Goal: Task Accomplishment & Management: Use online tool/utility

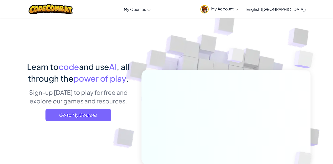
click at [261, 26] on img at bounding box center [222, 111] width 281 height 281
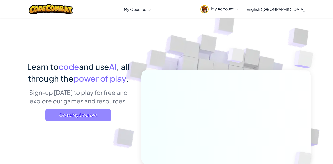
click at [83, 112] on span "Go to My Courses" at bounding box center [79, 115] width 66 height 12
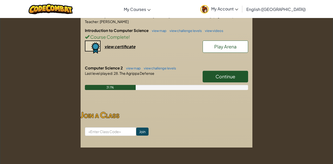
scroll to position [113, 0]
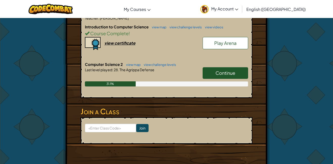
click at [228, 78] on link "Continue" at bounding box center [226, 73] width 46 height 12
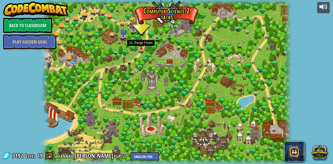
click at [143, 47] on img at bounding box center [141, 43] width 6 height 14
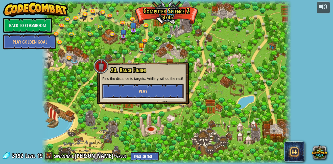
click at [142, 90] on button "Play" at bounding box center [142, 90] width 81 height 15
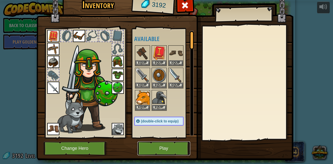
click at [164, 151] on button "Play" at bounding box center [164, 148] width 53 height 14
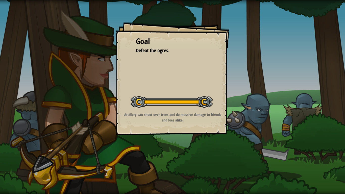
click at [176, 163] on div "Goal Defeat the ogres. Start Level Error loading from server. Try refreshing th…" at bounding box center [172, 97] width 345 height 194
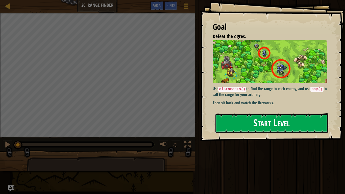
click at [254, 120] on button "Start Level" at bounding box center [272, 124] width 114 height 20
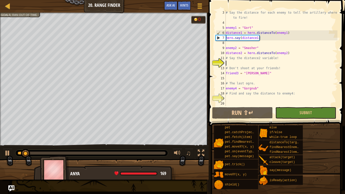
scroll to position [10, 0]
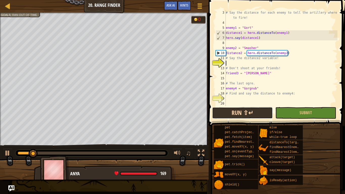
click at [259, 111] on button "Run ⇧↵" at bounding box center [242, 113] width 61 height 12
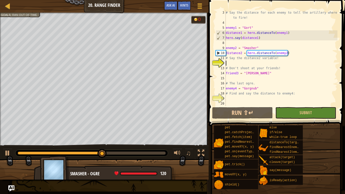
type textarea "e"
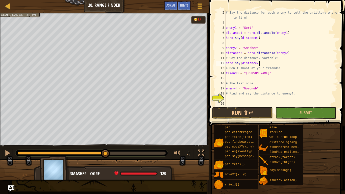
scroll to position [2, 5]
type textarea "hero.say(distance2)"
click at [246, 109] on button "Run ⇧↵" at bounding box center [242, 113] width 61 height 12
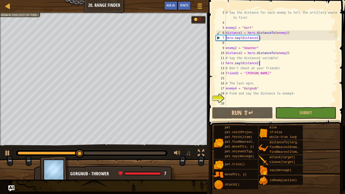
click at [249, 97] on div "# Say the distance for each enemy to tell the artillery where to fire! enemy1 =…" at bounding box center [281, 65] width 113 height 111
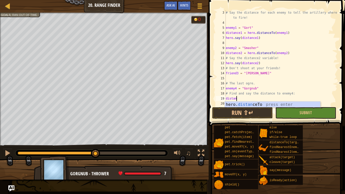
scroll to position [2, 1]
type textarea "d"
type textarea "# Find and say the distance to enemy4:"
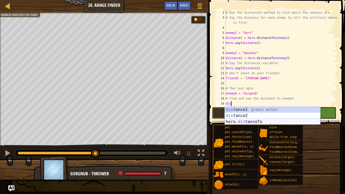
click at [243, 122] on div "dis tance1 press enter dis tance2 press enter hero. dis tanceTo press enter" at bounding box center [273, 122] width 96 height 30
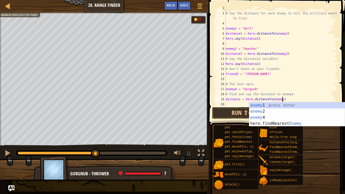
scroll to position [2, 8]
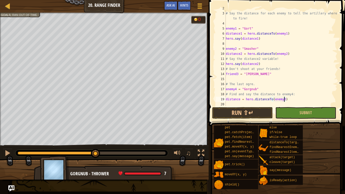
click at [239, 100] on div "# Use the distanceTo method to find where the enemies are. # Say the distance f…" at bounding box center [281, 59] width 113 height 106
type textarea "distance3 = hero.distanceTo(enemy3)"
click at [245, 102] on div "# Say the distance for each enemy to tell the artillery where to fire! enemy1 =…" at bounding box center [281, 65] width 113 height 111
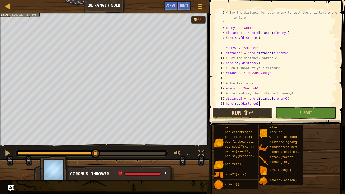
click at [254, 112] on button "Run ⇧↵" at bounding box center [242, 113] width 61 height 12
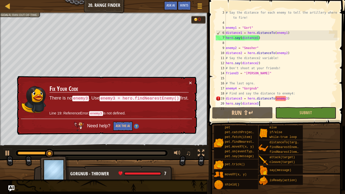
scroll to position [15, 0]
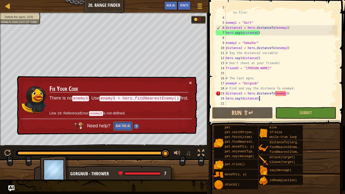
click at [121, 124] on button "Ask the AI" at bounding box center [122, 126] width 19 height 9
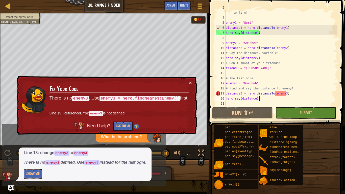
click at [286, 95] on div "# Say the distance for each enemy to tell the artillery where to fire! enemy1 =…" at bounding box center [281, 60] width 113 height 111
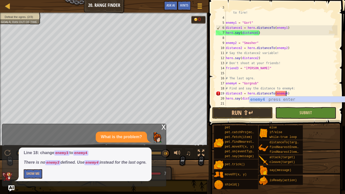
scroll to position [2, 9]
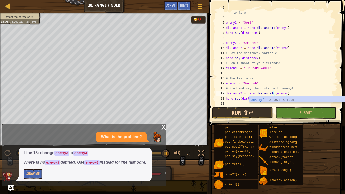
type textarea "distance3 = hero.distanceTo(enemy4)"
click at [255, 111] on button "Run ⇧↵" at bounding box center [242, 113] width 61 height 12
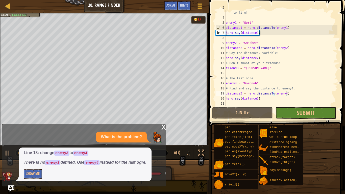
click at [163, 127] on div "x" at bounding box center [164, 126] width 5 height 5
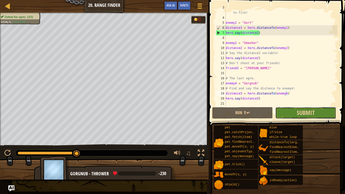
click at [293, 111] on button "Submit" at bounding box center [306, 113] width 61 height 12
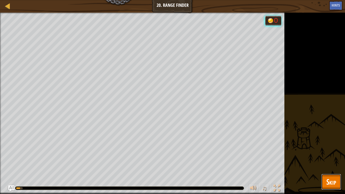
click at [322, 163] on button "Skip" at bounding box center [332, 182] width 20 height 16
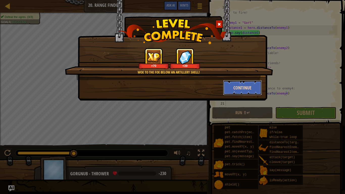
click at [239, 90] on button "Continue" at bounding box center [242, 87] width 39 height 15
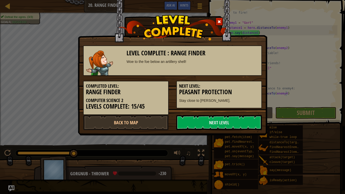
click at [239, 90] on h3 "Peasant Protection" at bounding box center [219, 92] width 80 height 7
click at [191, 125] on link "Next Level" at bounding box center [220, 122] width 86 height 15
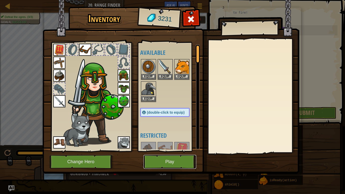
click at [162, 163] on button "Play" at bounding box center [170, 162] width 53 height 14
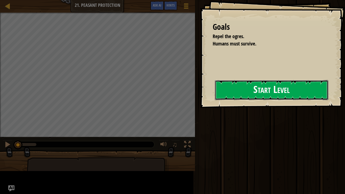
click at [259, 90] on button "Start Level" at bounding box center [272, 90] width 114 height 20
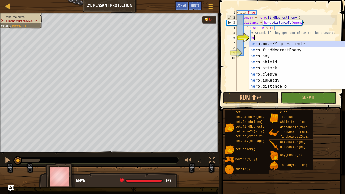
scroll to position [2, 3]
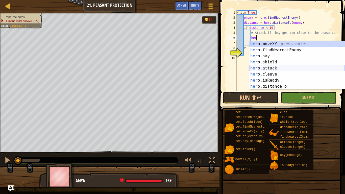
click at [294, 70] on div "her o.moveXY press enter her o.findNearestEnemy press enter her o.say press ent…" at bounding box center [298, 71] width 96 height 61
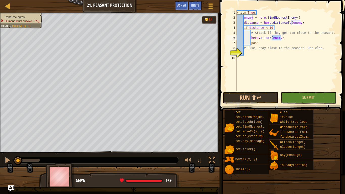
click at [279, 41] on div "while True : enemy = hero . findNearestEnemy ( ) distance = hero . distanceTo (…" at bounding box center [287, 55] width 102 height 91
type textarea "pass"
click at [266, 54] on div "while True : enemy = hero . findNearestEnemy ( ) distance = hero . distanceTo (…" at bounding box center [287, 55] width 102 height 91
click at [266, 45] on div "while True : enemy = hero . findNearestEnemy ( ) distance = hero . distanceTo (…" at bounding box center [287, 55] width 102 height 91
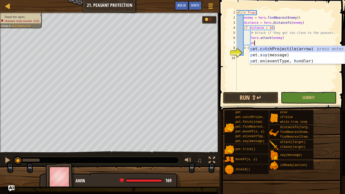
type textarea "p"
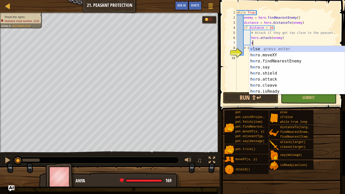
type textarea "el"
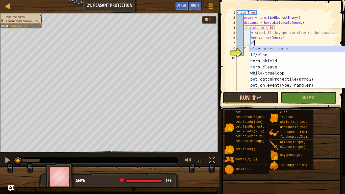
scroll to position [2, 2]
click at [269, 49] on div "el se press enter if/ el se press enter hero.shi el d press enter h e ro.c l ea…" at bounding box center [298, 73] width 96 height 55
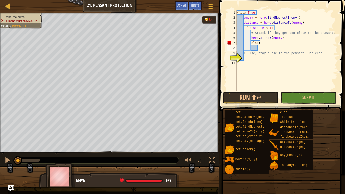
click at [265, 41] on div "while True : enemy = hero . findNearestEnemy ( ) distance = hero . distanceTo (…" at bounding box center [287, 55] width 102 height 91
type textarea "else:"
click at [265, 44] on div "while True : enemy = hero . findNearestEnemy ( ) distance = hero . distanceTo (…" at bounding box center [287, 55] width 102 height 91
click at [265, 47] on div "while True : enemy = hero . findNearestEnemy ( ) distance = hero . distanceTo (…" at bounding box center [287, 55] width 102 height 91
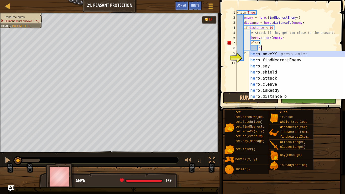
scroll to position [2, 4]
click at [277, 54] on div "hero .moveXY press enter hero .findNearestEnemy press enter hero .say press ent…" at bounding box center [298, 81] width 96 height 61
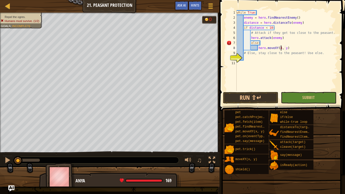
scroll to position [2, 7]
click at [288, 49] on div "while True : enemy = hero . findNearestEnemy ( ) distance = hero . distanceTo (…" at bounding box center [287, 55] width 102 height 91
click at [261, 42] on div "while True : enemy = hero . findNearestEnemy ( ) distance = hero . distanceTo (…" at bounding box center [287, 55] width 102 height 91
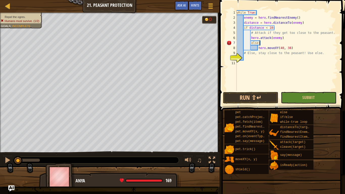
click at [255, 43] on div "while True : enemy = hero . findNearestEnemy ( ) distance = hero . distanceTo (…" at bounding box center [287, 55] width 102 height 91
click at [251, 43] on div "while True : enemy = hero . findNearestEnemy ( ) distance = hero . distanceTo (…" at bounding box center [287, 55] width 102 height 91
click at [258, 47] on div "while True : enemy = hero . findNearestEnemy ( ) distance = hero . distanceTo (…" at bounding box center [287, 55] width 102 height 91
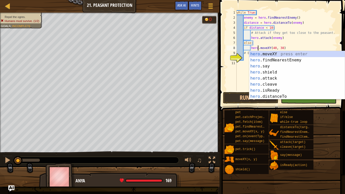
scroll to position [2, 3]
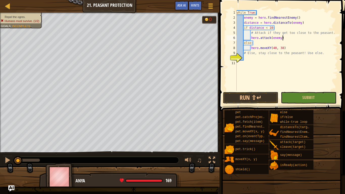
click at [294, 39] on div "while True : enemy = hero . findNearestEnemy ( ) distance = hero . distanceTo (…" at bounding box center [287, 55] width 102 height 91
type textarea "hero.attack(enemy)"
click at [256, 96] on button "Run ⇧↵" at bounding box center [250, 98] width 55 height 12
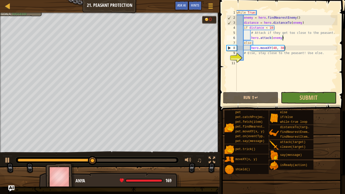
click at [175, 160] on div "0:44.3 Now: 0:21.2 Max: 0:44.9" at bounding box center [97, 160] width 159 height 3
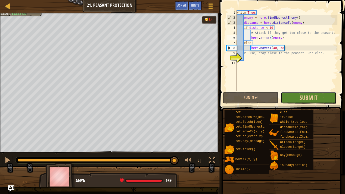
click at [293, 95] on button "Submit" at bounding box center [308, 98] width 55 height 12
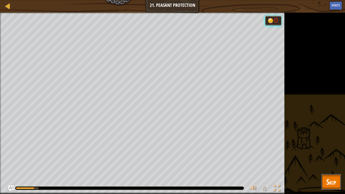
click at [332, 163] on span "Skip" at bounding box center [332, 182] width 10 height 10
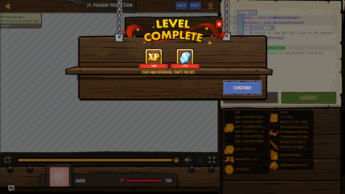
click at [237, 89] on button "Continue" at bounding box center [242, 87] width 39 height 15
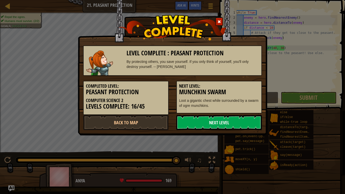
click at [226, 121] on link "Next Level" at bounding box center [220, 122] width 86 height 15
click at [227, 122] on link "Next Level" at bounding box center [220, 122] width 86 height 15
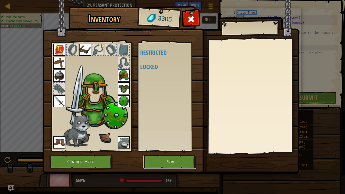
click at [183, 158] on button "Play" at bounding box center [170, 162] width 53 height 14
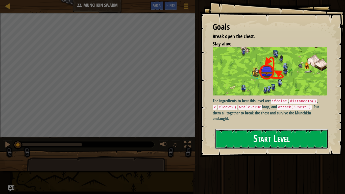
click at [246, 144] on button "Start Level" at bounding box center [272, 139] width 114 height 20
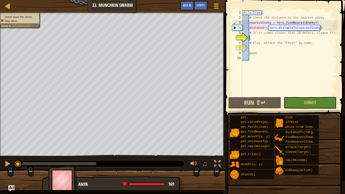
click at [261, 43] on div "while True : # Check the distance to the nearest enemy. nearestEnemy = hero . f…" at bounding box center [290, 58] width 96 height 96
type textarea "# Else, attack the "Chest" by name."
click at [273, 38] on div "while True : # Check the distance to the nearest enemy. nearestEnemy = hero . f…" at bounding box center [290, 58] width 96 height 96
click at [283, 27] on div "while True : # Check the distance to the nearest enemy. nearestEnemy = hero . f…" at bounding box center [290, 58] width 96 height 96
type textarea "distance = hero.distanceTo(nearestEnemy)"
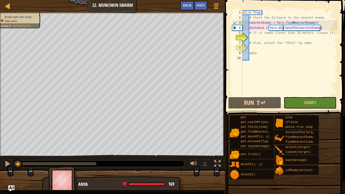
click at [264, 38] on div "while True : # Check the distance to the nearest enemy. nearestEnemy = hero . f…" at bounding box center [290, 58] width 96 height 96
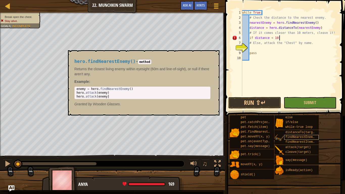
scroll to position [2, 5]
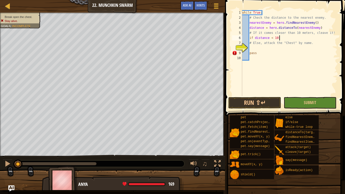
click at [266, 53] on div "while True : # Check the distance to the nearest enemy. nearestEnemy = hero . f…" at bounding box center [290, 58] width 96 height 96
type textarea "pass"
click at [261, 49] on div "while True : # Check the distance to the nearest enemy. nearestEnemy = hero . f…" at bounding box center [290, 58] width 96 height 96
click at [261, 51] on div "while True : # Check the distance to the nearest enemy. nearestEnemy = hero . f…" at bounding box center [290, 58] width 96 height 96
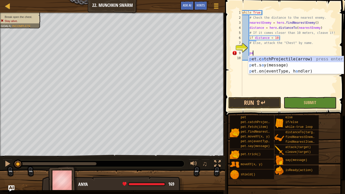
type textarea "p"
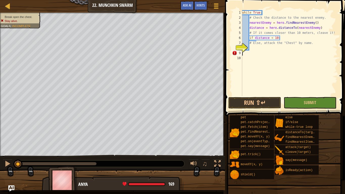
scroll to position [2, 0]
click at [316, 44] on div "while True : # Check the distance to the nearest enemy. nearestEnemy = hero . f…" at bounding box center [289, 58] width 98 height 96
type textarea "# Else, attack the "Chest" by name."
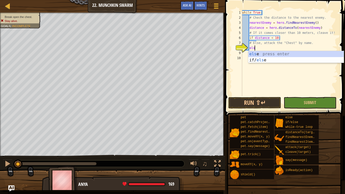
type textarea "else"
click at [322, 54] on div "else press enter if/ else press enter" at bounding box center [297, 63] width 96 height 24
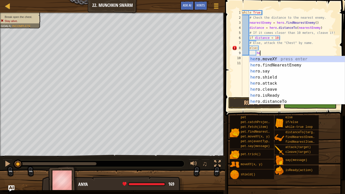
scroll to position [2, 3]
click at [304, 84] on div "her o.moveXY press enter her o.findNearestEnemy press enter her o.say press ent…" at bounding box center [298, 86] width 96 height 61
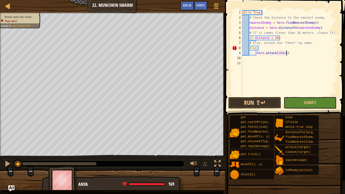
scroll to position [2, 6]
click at [328, 24] on div "while True : # Check the distance to the nearest enemy. nearestEnemy = hero . f…" at bounding box center [290, 58] width 96 height 96
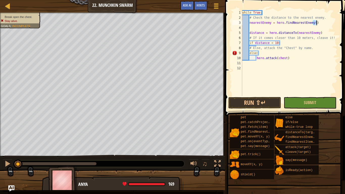
type textarea "nearestEnemy = hero.findNearestEnemy()"
click at [328, 24] on div "while True : # Check the distance to the nearest enemy. nearestEnemy = hero . f…" at bounding box center [290, 53] width 96 height 86
click at [318, 29] on div "while True : # Check the distance to the nearest enemy. nearestEnemy = hero . f…" at bounding box center [290, 58] width 96 height 96
click at [250, 35] on div "while True : # Check the distance to the nearest enemy. nearestEnemy = hero . f…" at bounding box center [290, 58] width 96 height 96
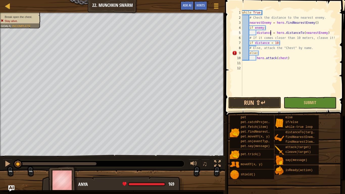
click at [271, 31] on div "while True : # Check the distance to the nearest enemy. nearestEnemy = hero . f…" at bounding box center [290, 58] width 96 height 96
click at [257, 58] on div "while True : # Check the distance to the nearest enemy. nearestEnemy = hero . f…" at bounding box center [290, 58] width 96 height 96
click at [263, 54] on div "while True : # Check the distance to the nearest enemy. nearestEnemy = hero . f…" at bounding box center [290, 58] width 96 height 96
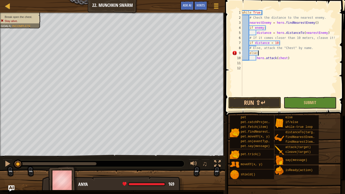
click at [256, 59] on div "while True : # Check the distance to the nearest enemy. nearestEnemy = hero . f…" at bounding box center [290, 58] width 96 height 96
click at [258, 53] on div "while True : # Check the distance to the nearest enemy. nearestEnemy = hero . f…" at bounding box center [290, 58] width 96 height 96
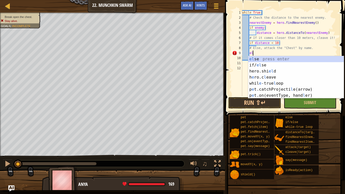
type textarea "e"
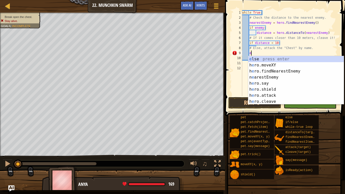
scroll to position [2, 1]
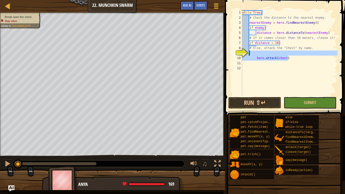
drag, startPoint x: 291, startPoint y: 60, endPoint x: 252, endPoint y: 52, distance: 39.4
click at [252, 52] on div "while True : # Check the distance to the nearest enemy. nearestEnemy = hero . f…" at bounding box center [290, 58] width 96 height 96
type textarea "\"
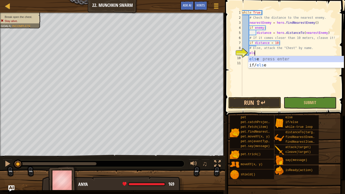
type textarea "else"
click at [259, 61] on div "else press enter if/ else press enter" at bounding box center [297, 68] width 96 height 24
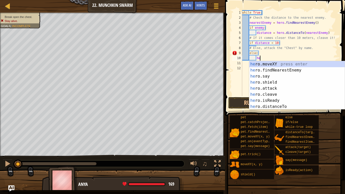
scroll to position [2, 2]
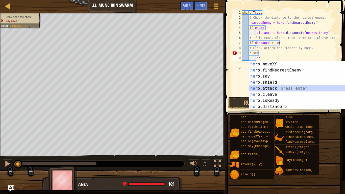
click at [278, 89] on div "he ro.moveXY press enter he ro.findNearestEnemy press enter he ro.say press ent…" at bounding box center [298, 91] width 96 height 61
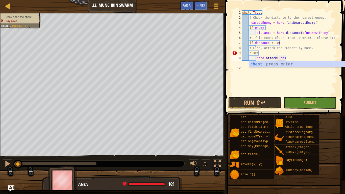
scroll to position [2, 6]
click at [235, 54] on div "9" at bounding box center [237, 53] width 10 height 5
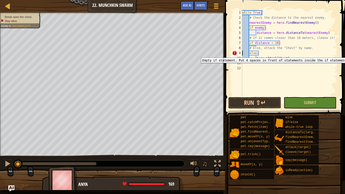
click at [235, 54] on div "9" at bounding box center [237, 53] width 10 height 5
type textarea "else:"
click at [235, 54] on div "9" at bounding box center [237, 53] width 10 height 5
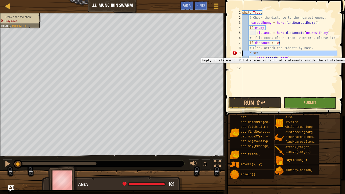
click at [235, 54] on div "9" at bounding box center [237, 53] width 10 height 5
type textarea "else:"
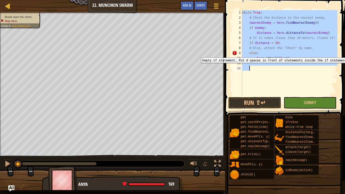
click at [235, 54] on div "9" at bounding box center [237, 53] width 10 height 5
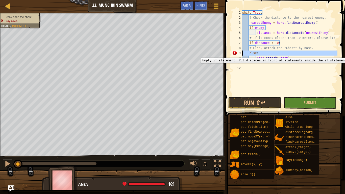
click at [235, 54] on div "9" at bounding box center [237, 53] width 10 height 5
click at [236, 57] on div "10" at bounding box center [237, 58] width 10 height 5
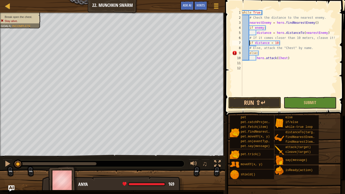
click at [250, 43] on div "while True : # Check the distance to the nearest enemy. nearestEnemy = hero . f…" at bounding box center [290, 58] width 96 height 96
click at [278, 59] on div "while True : # Check the distance to the nearest enemy. nearestEnemy = hero . f…" at bounding box center [290, 58] width 96 height 96
click at [276, 52] on div "while True : # Check the distance to the nearest enemy. nearestEnemy = hero . f…" at bounding box center [290, 58] width 96 height 96
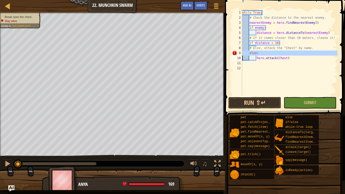
click at [276, 52] on div "while True : # Check the distance to the nearest enemy. nearestEnemy = hero . f…" at bounding box center [290, 53] width 96 height 86
click at [249, 55] on div "while True : # Check the distance to the nearest enemy. nearestEnemy = hero . f…" at bounding box center [290, 58] width 96 height 96
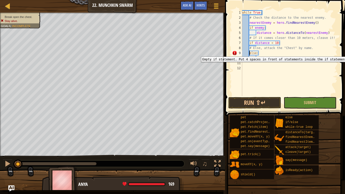
click at [233, 53] on div "9" at bounding box center [237, 53] width 10 height 5
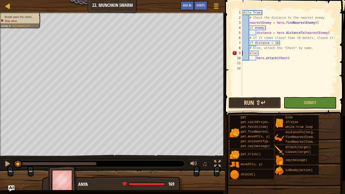
click at [275, 103] on button "Run ⇧↵" at bounding box center [255, 103] width 53 height 12
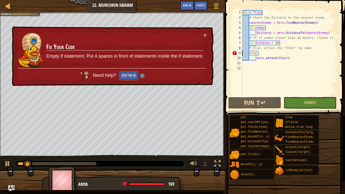
click at [127, 73] on button "Ask the AI" at bounding box center [128, 75] width 19 height 9
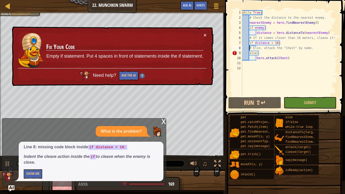
click at [250, 50] on div "while True : # Check the distance to the nearest enemy. nearestEnemy = hero . f…" at bounding box center [290, 58] width 96 height 96
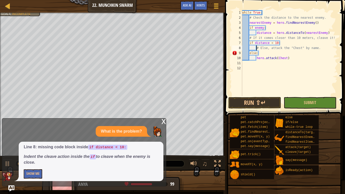
click at [249, 54] on div "while True : # Check the distance to the nearest enemy. nearestEnemy = hero . f…" at bounding box center [290, 58] width 96 height 96
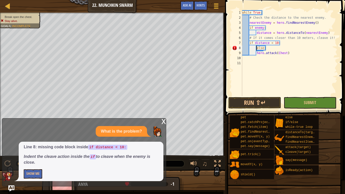
click at [258, 54] on div "while True : # Check the distance to the nearest enemy. nearestEnemy = hero . f…" at bounding box center [290, 58] width 96 height 96
click at [256, 54] on div "while True : # Check the distance to the nearest enemy. nearestEnemy = hero . f…" at bounding box center [290, 58] width 96 height 96
click at [268, 28] on div "while True : # Check the distance to the nearest enemy. nearestEnemy = hero . f…" at bounding box center [290, 58] width 96 height 96
click at [280, 41] on div "while True : # Check the distance to the nearest enemy. nearestEnemy = hero . f…" at bounding box center [290, 58] width 96 height 96
click at [278, 45] on div "while True : # Check the distance to the nearest enemy. nearestEnemy = hero . f…" at bounding box center [290, 58] width 96 height 96
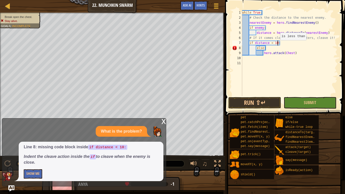
click at [278, 45] on div "while True : # Check the distance to the nearest enemy. nearestEnemy = hero . f…" at bounding box center [290, 58] width 96 height 96
click at [274, 45] on div "while True : # Check the distance to the nearest enemy. nearestEnemy = hero . f…" at bounding box center [290, 53] width 96 height 86
click at [273, 49] on div "while True : # Check the distance to the nearest enemy. nearestEnemy = hero . f…" at bounding box center [290, 58] width 96 height 96
type textarea "else:"
click at [256, 56] on div "while True : # Check the distance to the nearest enemy. nearestEnemy = hero . f…" at bounding box center [290, 58] width 96 height 96
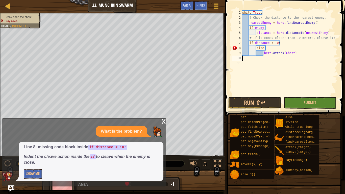
scroll to position [2, 0]
click at [256, 52] on div "while True : # Check the distance to the nearest enemy. nearestEnemy = hero . f…" at bounding box center [290, 58] width 96 height 96
click at [256, 50] on div "while True : # Check the distance to the nearest enemy. nearestEnemy = hero . f…" at bounding box center [290, 58] width 96 height 96
click at [261, 55] on div "while True : # Check the distance to the nearest enemy. nearestEnemy = hero . f…" at bounding box center [290, 58] width 96 height 96
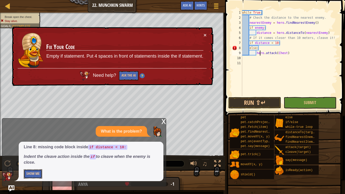
click at [39, 163] on button "Show Me" at bounding box center [33, 173] width 18 height 9
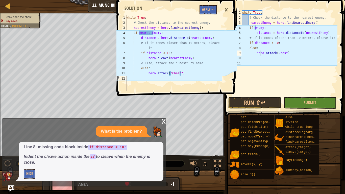
click at [257, 27] on div "while True : # Check the distance to the nearest enemy. nearestEnemy = hero . f…" at bounding box center [290, 58] width 96 height 96
click at [255, 27] on div "while True : # Check the distance to the nearest enemy. nearestEnemy = hero . f…" at bounding box center [290, 58] width 96 height 96
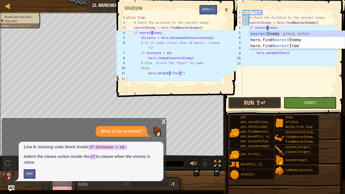
scroll to position [2, 4]
click at [269, 28] on div "while True : # Check the distance to the nearest enemy. nearestEnemy = hero . f…" at bounding box center [290, 58] width 96 height 96
type textarea "if nearestEnemy:"
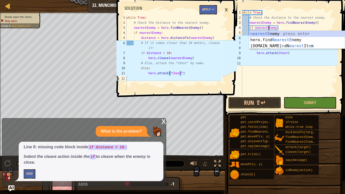
click at [259, 80] on div "while True : # Check the distance to the nearest enemy. nearestEnemy = hero . f…" at bounding box center [290, 58] width 96 height 96
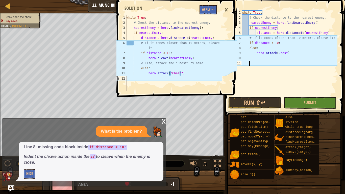
scroll to position [2, 1]
click at [283, 44] on div "while True : # Check the distance to the nearest enemy. nearestEnemy = hero . f…" at bounding box center [290, 58] width 96 height 96
type textarea "if distance < 10:"
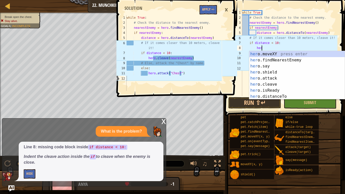
scroll to position [2, 3]
click at [278, 84] on div "hero .moveXY press enter hero .findNearestEnemy press enter hero .say press ent…" at bounding box center [298, 81] width 96 height 61
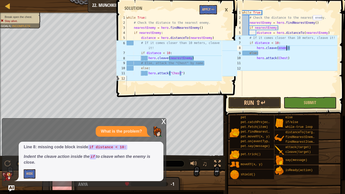
click at [278, 48] on div "while True : # Check the distance to the nearest enemy. nearestEnemy = hero . f…" at bounding box center [290, 53] width 96 height 86
click at [280, 50] on div "while True : # Check the distance to the nearest enemy. nearestEnemy = hero . f…" at bounding box center [290, 58] width 96 height 96
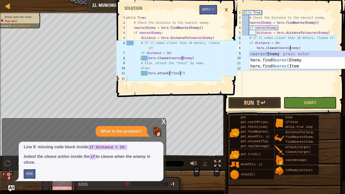
type textarea "hero.cleave(nearestEnemy)"
click at [287, 84] on div "while True : # Check the distance to the nearest enemy. nearestEnemy = hero . f…" at bounding box center [290, 58] width 96 height 96
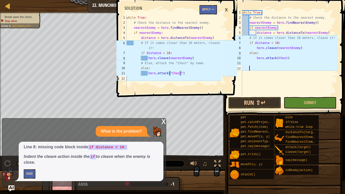
scroll to position [2, 1]
click at [278, 57] on div "while True : # Check the distance to the nearest enemy. nearestEnemy = hero . f…" at bounding box center [290, 58] width 96 height 96
click at [289, 58] on div "while True : # Check the distance to the nearest enemy. nearestEnemy = hero . f…" at bounding box center [290, 58] width 96 height 96
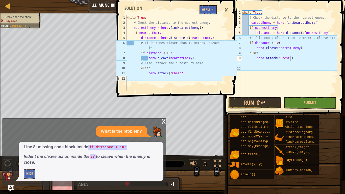
type textarea "hero.attack("Chest")"
click at [165, 118] on div "1 2 3 4 5 6 7 8 9 10 11 12 while True : # Check the distance to the nearest ene…" at bounding box center [177, 97] width 122 height 194
click at [163, 122] on div "1 2 3 4 5 6 7 8 9 10 11 12 while True : # Check the distance to the nearest ene…" at bounding box center [177, 97] width 122 height 194
click at [228, 9] on div "×" at bounding box center [226, 10] width 9 height 12
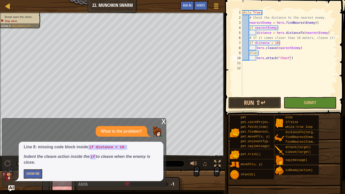
click at [164, 123] on div "x" at bounding box center [164, 121] width 5 height 5
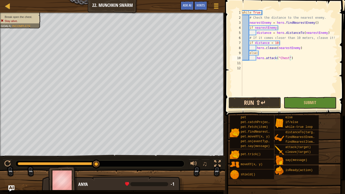
click at [257, 101] on button "Run ⇧↵" at bounding box center [255, 103] width 53 height 12
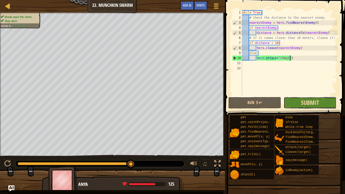
click at [313, 104] on span "Submit" at bounding box center [310, 103] width 18 height 8
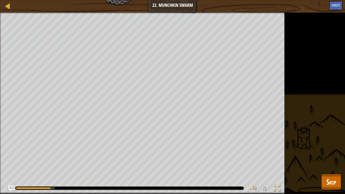
click at [313, 104] on div "Break open the chest. Stay alive. Goals : Running... ♫ Anya 169 x: 41 y: 36 Che…" at bounding box center [172, 104] width 345 height 182
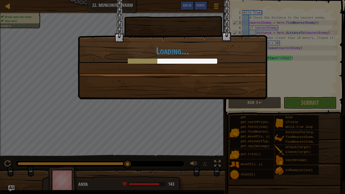
click at [200, 68] on div "Loading..." at bounding box center [172, 37] width 189 height 74
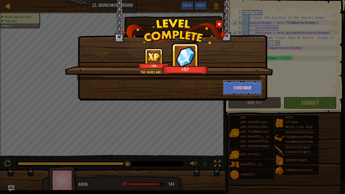
click at [240, 84] on button "Continue" at bounding box center [242, 87] width 39 height 15
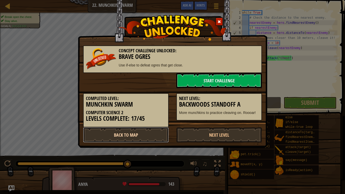
click at [154, 135] on link "Back to Map" at bounding box center [126, 134] width 86 height 15
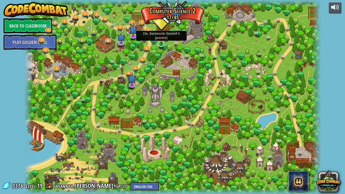
click at [159, 44] on img at bounding box center [162, 35] width 8 height 17
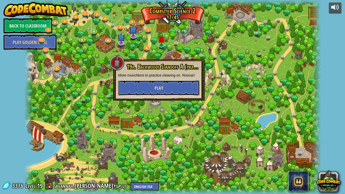
click at [172, 83] on button "Play" at bounding box center [158, 87] width 81 height 15
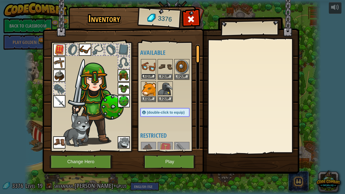
click at [144, 75] on button "Equip" at bounding box center [149, 76] width 14 height 5
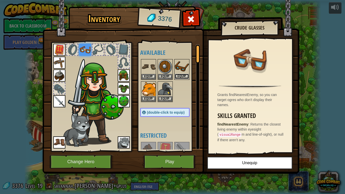
click at [186, 76] on button "Equip" at bounding box center [182, 76] width 14 height 5
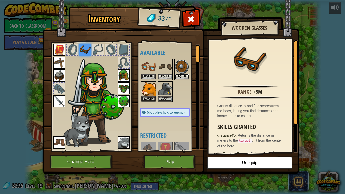
click at [186, 76] on button "Equip" at bounding box center [182, 76] width 14 height 5
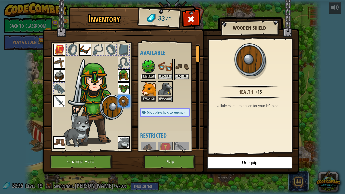
click at [147, 74] on button "Equip" at bounding box center [149, 76] width 14 height 5
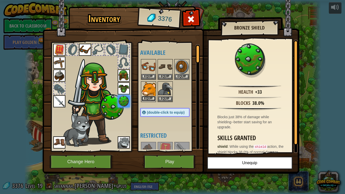
click at [151, 98] on button "Equip" at bounding box center [149, 98] width 14 height 5
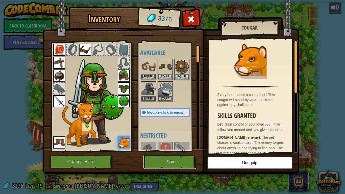
click at [172, 163] on button "Play" at bounding box center [170, 162] width 53 height 14
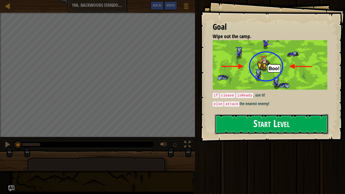
click at [230, 132] on button "Start Level" at bounding box center [272, 124] width 114 height 20
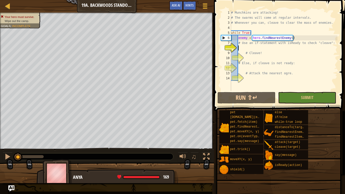
scroll to position [2, 1]
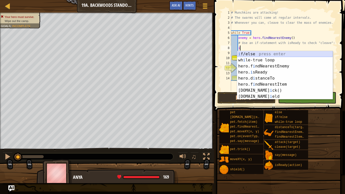
click at [299, 55] on div "i f/else press enter wh i le-true loop press enter hero.f i ndNearestEnemy pres…" at bounding box center [285, 81] width 96 height 61
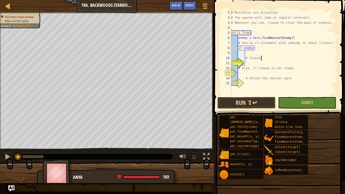
click at [265, 56] on div "# Munchkins are attacking! # The swarms will come at regular intervals. # Whene…" at bounding box center [283, 58] width 107 height 96
type textarea "# Cleave!"
click at [262, 53] on div "# Munchkins are attacking! # The swarms will come at regular intervals. # Whene…" at bounding box center [283, 58] width 107 height 96
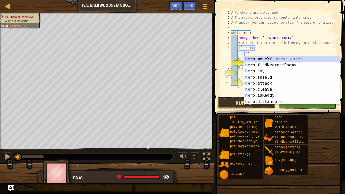
scroll to position [2, 3]
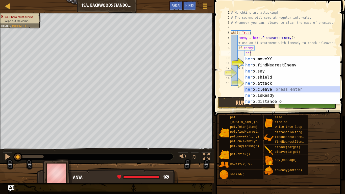
click at [277, 89] on div "her o.moveXY press enter her o.findNearestEnemy press enter her o.say press ent…" at bounding box center [293, 86] width 96 height 61
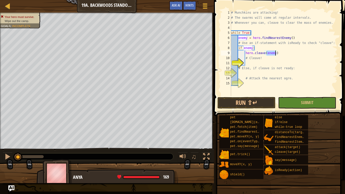
type textarea "hero.cleave(enemy)"
click at [271, 55] on div "# Munchkins are attacking! # The swarms will come at regular intervals. # Whene…" at bounding box center [283, 53] width 107 height 86
click at [268, 62] on div "# Munchkins are attacking! # The swarms will come at regular intervals. # Whene…" at bounding box center [283, 58] width 107 height 96
click at [270, 74] on div "# Munchkins are attacking! # The swarms will come at regular intervals. # Whene…" at bounding box center [283, 58] width 107 height 96
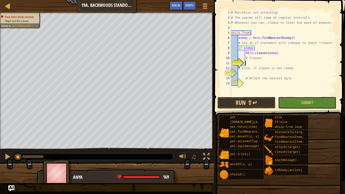
click at [272, 63] on div "# Munchkins are attacking! # The swarms will come at regular intervals. # Whene…" at bounding box center [283, 58] width 107 height 96
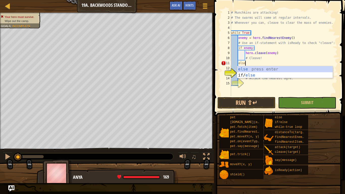
scroll to position [2, 2]
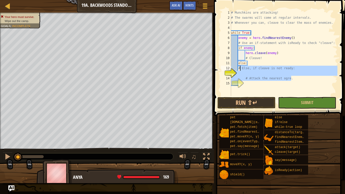
drag, startPoint x: 296, startPoint y: 80, endPoint x: 240, endPoint y: 68, distance: 57.3
click at [240, 68] on div "# Munchkins are attacking! # The swarms will come at regular intervals. # Whene…" at bounding box center [283, 58] width 107 height 96
type textarea "#"
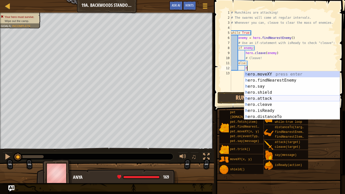
click at [275, 99] on div "h ero.moveXY press enter h ero.findNearestEnemy press enter h ero.say press ent…" at bounding box center [293, 101] width 96 height 61
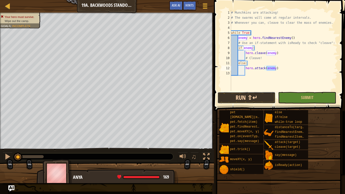
click at [262, 99] on button "Run ⇧↵" at bounding box center [247, 98] width 58 height 12
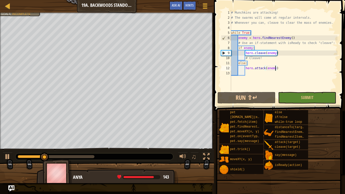
click at [256, 63] on div "# Munchkins are attacking! # The swarms will come at regular intervals. # Whene…" at bounding box center [283, 55] width 107 height 91
click at [252, 65] on div "# Munchkins are attacking! # The swarms will come at regular intervals. # Whene…" at bounding box center [283, 55] width 107 height 91
click at [7, 155] on div at bounding box center [7, 157] width 7 height 7
click at [248, 70] on div "# Munchkins are attacking! # The swarms will come at regular intervals. # Whene…" at bounding box center [283, 55] width 107 height 91
click at [247, 69] on div "# Munchkins are attacking! # The swarms will come at regular intervals. # Whene…" at bounding box center [283, 55] width 107 height 91
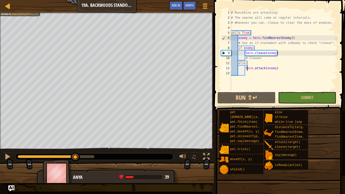
click at [246, 67] on div "# Munchkins are attacking! # The swarms will come at regular intervals. # Whene…" at bounding box center [283, 55] width 107 height 91
click at [248, 69] on div "# Munchkins are attacking! # The swarms will come at regular intervals. # Whene…" at bounding box center [283, 55] width 107 height 91
click at [268, 58] on div "# Munchkins are attacking! # The swarms will come at regular intervals. # Whene…" at bounding box center [283, 55] width 107 height 91
click at [15, 163] on div "Map Computer Science 2 19a. Backwoods Standoff A Game Menu Done Hints Ask AI 1 …" at bounding box center [172, 97] width 345 height 194
click at [14, 163] on img "Ask AI" at bounding box center [11, 188] width 7 height 7
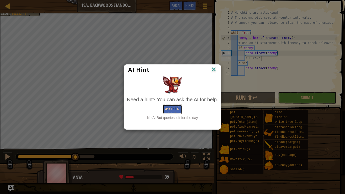
click at [174, 106] on button "Ask the AI" at bounding box center [172, 109] width 19 height 9
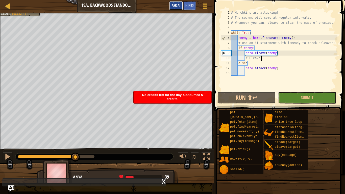
click at [177, 4] on span "Ask AI" at bounding box center [176, 5] width 9 height 5
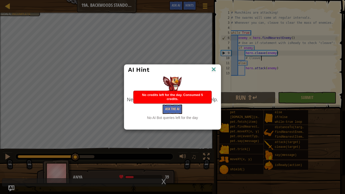
click at [184, 123] on div "AI Hint Need a hint? You can ask the AI for help. Ask the AI No AI Bot queries …" at bounding box center [172, 96] width 97 height 65
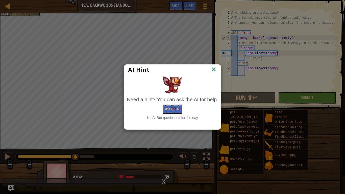
click at [213, 70] on img at bounding box center [214, 70] width 7 height 8
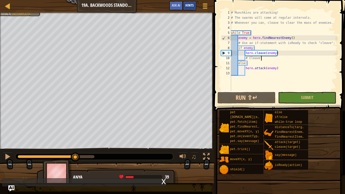
click at [191, 5] on span "Hints" at bounding box center [190, 5] width 8 height 5
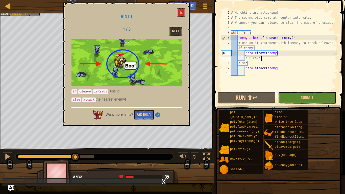
click at [245, 69] on div "# Munchkins are attacking! # The swarms will come at regular intervals. # Whene…" at bounding box center [283, 55] width 107 height 91
click at [267, 67] on div "# Munchkins are attacking! # The swarms will come at regular intervals. # Whene…" at bounding box center [283, 55] width 107 height 91
click at [280, 56] on div "# Munchkins are attacking! # The swarms will come at regular intervals. # Whene…" at bounding box center [283, 55] width 107 height 91
click at [246, 100] on button "Run ⇧↵" at bounding box center [247, 98] width 58 height 12
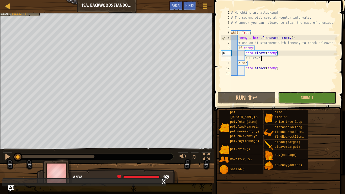
drag, startPoint x: 55, startPoint y: 157, endPoint x: 9, endPoint y: 162, distance: 46.1
click at [9, 162] on div "Your hero must survive. Wipe out the camp. Goals : Incomplete ♫ Anya 169 x: 30 …" at bounding box center [172, 98] width 345 height 171
click at [6, 155] on div at bounding box center [7, 157] width 7 height 7
click at [253, 64] on div "# Munchkins are attacking! # The swarms will come at regular intervals. # Whene…" at bounding box center [283, 55] width 107 height 91
click at [229, 65] on div "11" at bounding box center [226, 63] width 10 height 5
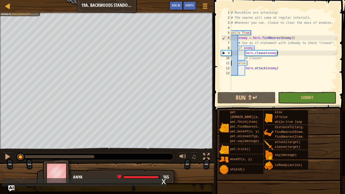
click at [262, 62] on div "# Munchkins are attacking! # The swarms will come at regular intervals. # Whene…" at bounding box center [283, 55] width 107 height 91
click at [245, 69] on div "# Munchkins are attacking! # The swarms will come at regular intervals. # Whene…" at bounding box center [283, 55] width 107 height 91
click at [255, 65] on div "# Munchkins are attacking! # The swarms will come at regular intervals. # Whene…" at bounding box center [283, 55] width 107 height 91
click at [267, 69] on div "# Munchkins are attacking! # The swarms will come at regular intervals. # Whene…" at bounding box center [283, 55] width 107 height 91
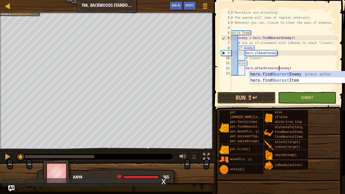
scroll to position [2, 7]
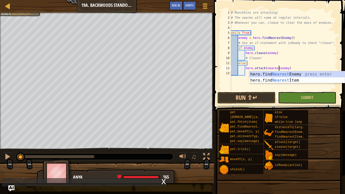
click at [279, 69] on div "# Munchkins are attacking! # The swarms will come at regular intervals. # Whene…" at bounding box center [283, 55] width 107 height 91
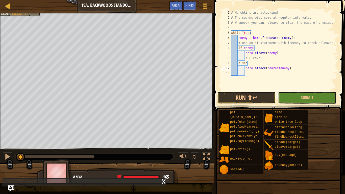
click at [280, 69] on div "# Munchkins are attacking! # The swarms will come at regular intervals. # Whene…" at bounding box center [283, 55] width 107 height 91
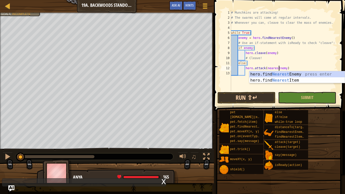
scroll to position [2, 7]
click at [251, 93] on button "Run ⇧↵" at bounding box center [247, 98] width 58 height 12
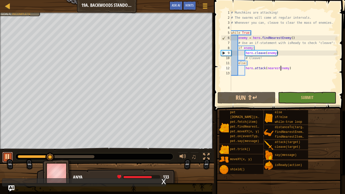
click at [8, 157] on div at bounding box center [7, 157] width 7 height 7
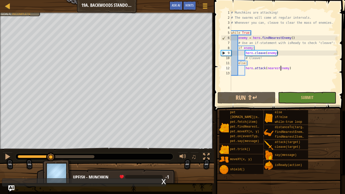
click at [274, 69] on div "# Munchkins are attacking! # The swarms will come at regular intervals. # Whene…" at bounding box center [283, 55] width 107 height 91
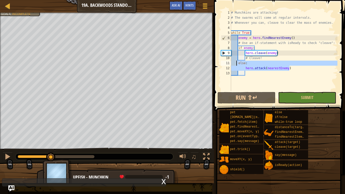
drag, startPoint x: 297, startPoint y: 70, endPoint x: 237, endPoint y: 63, distance: 60.4
click at [237, 63] on div "# Munchkins are attacking! # The swarms will come at regular intervals. # Whene…" at bounding box center [283, 55] width 107 height 91
click at [207, 6] on span at bounding box center [205, 6] width 5 height 1
type textarea "else:"
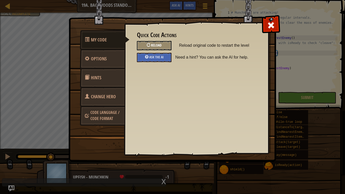
click at [167, 47] on div "Reload" at bounding box center [154, 45] width 35 height 9
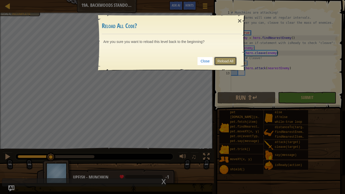
click at [231, 63] on link "Reload All" at bounding box center [225, 61] width 23 height 9
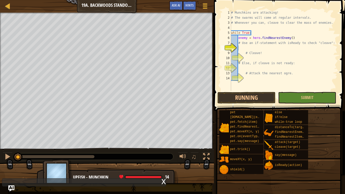
scroll to position [2, 1]
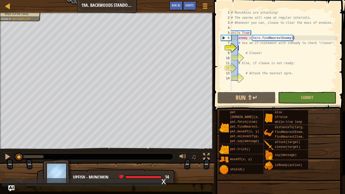
click at [256, 46] on div "# Munchkins are attacking! # The swarms will come at regular intervals. # Whene…" at bounding box center [283, 55] width 107 height 91
click at [254, 45] on div "# Munchkins are attacking! # The swarms will come at regular intervals. # Whene…" at bounding box center [283, 55] width 107 height 91
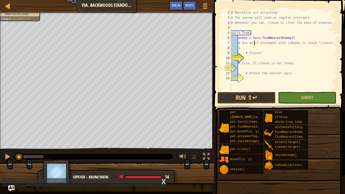
click at [255, 46] on div "# Munchkins are attacking! # The swarms will come at regular intervals. # Whene…" at bounding box center [284, 55] width 109 height 91
click at [260, 54] on div "if /else press enter" at bounding box center [285, 60] width 96 height 18
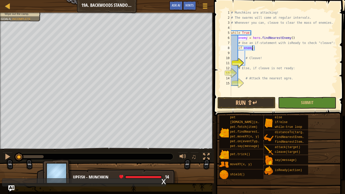
click at [260, 49] on div "# Munchkins are attacking! # The swarms will come at regular intervals. # Whene…" at bounding box center [283, 58] width 107 height 96
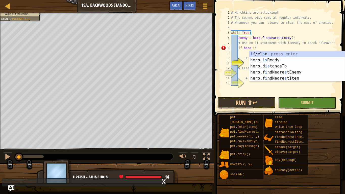
scroll to position [2, 4]
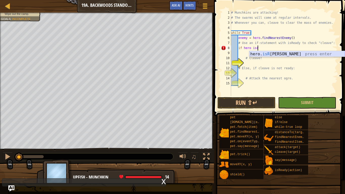
click at [291, 54] on div "hero. isR [PERSON_NAME] press enter" at bounding box center [298, 60] width 96 height 18
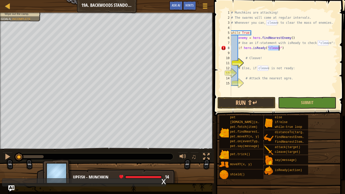
click at [288, 59] on div "# Munchkins are attacking! # The swarms will come at regular intervals. # Whene…" at bounding box center [283, 58] width 107 height 96
type textarea "# Cleave!"
click at [258, 51] on div "# Munchkins are attacking! # The swarms will come at regular intervals. # Whene…" at bounding box center [283, 58] width 107 height 96
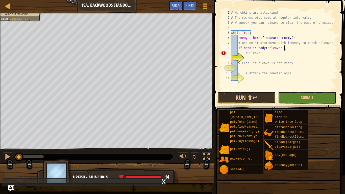
type textarea "if hero.isReady("cleave")"
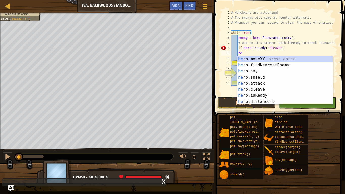
scroll to position [2, 2]
click at [272, 89] on div "her o.moveXY press enter her o.findNearestEnemy press enter her o.say press ent…" at bounding box center [285, 86] width 96 height 61
type textarea "hero.cleave(enemy)"
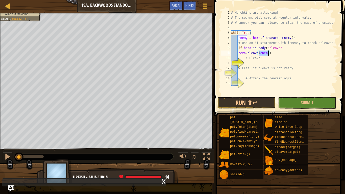
click at [269, 63] on div "# Munchkins are attacking! # The swarms will come at regular intervals. # Whene…" at bounding box center [283, 58] width 107 height 96
click at [287, 50] on div "# Munchkins are attacking! # The swarms will come at regular intervals. # Whene…" at bounding box center [283, 58] width 107 height 96
click at [285, 46] on div "# Munchkins are attacking! # The swarms will come at regular intervals. # Whene…" at bounding box center [283, 58] width 107 height 96
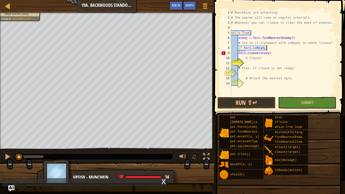
click at [239, 54] on div "# Munchkins are attacking! # The swarms will come at regular intervals. # Whene…" at bounding box center [283, 58] width 107 height 96
click at [265, 49] on div "# Munchkins are attacking! # The swarms will come at regular intervals. # Whene…" at bounding box center [283, 58] width 107 height 96
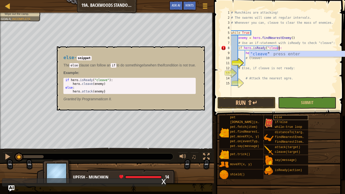
scroll to position [2, 7]
type textarea "if hero.isReady("cleave"):"
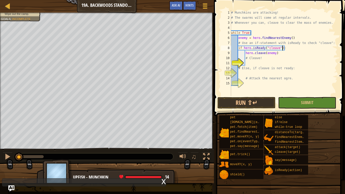
click at [291, 74] on div "# Munchkins are attacking! # The swarms will come at regular intervals. # Whene…" at bounding box center [283, 58] width 107 height 96
click at [273, 62] on div "# Munchkins are attacking! # The swarms will come at regular intervals. # Whene…" at bounding box center [283, 58] width 107 height 96
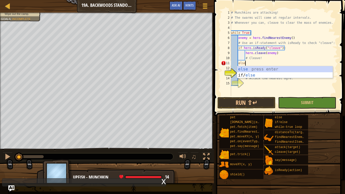
scroll to position [2, 2]
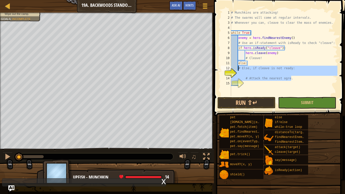
drag, startPoint x: 292, startPoint y: 80, endPoint x: 238, endPoint y: 69, distance: 55.0
click at [238, 69] on div "# Munchkins are attacking! # The swarms will come at regular intervals. # Whene…" at bounding box center [283, 58] width 107 height 96
type textarea "# Else, if cleave is not ready:"
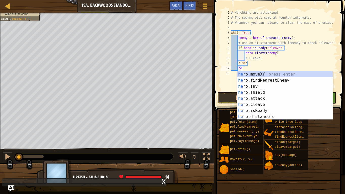
scroll to position [2, 2]
click at [257, 98] on div "her o.moveXY press enter her o.findNearestEnemy press enter her o.say press ent…" at bounding box center [285, 101] width 96 height 61
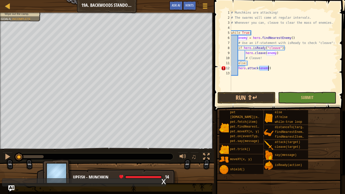
click at [238, 69] on div "# Munchkins are attacking! # The swarms will come at regular intervals. # Whene…" at bounding box center [283, 55] width 107 height 91
type textarea "hero.attack(enemy)"
click at [252, 95] on button "Run ⇧↵" at bounding box center [247, 98] width 58 height 12
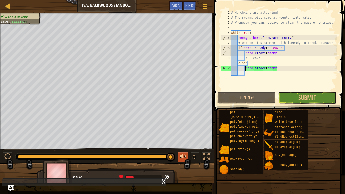
drag, startPoint x: 93, startPoint y: 156, endPoint x: 184, endPoint y: 153, distance: 90.3
click at [184, 153] on div "♫" at bounding box center [107, 155] width 214 height 15
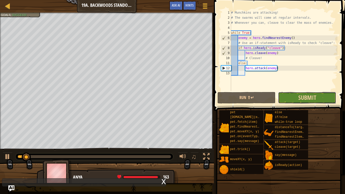
click at [297, 98] on button "Submit" at bounding box center [307, 98] width 58 height 12
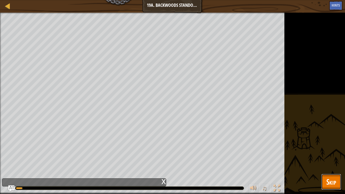
click at [333, 163] on button "Skip" at bounding box center [332, 182] width 20 height 16
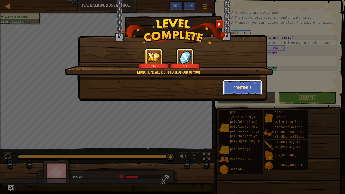
click at [235, 92] on button "Continue" at bounding box center [242, 87] width 39 height 15
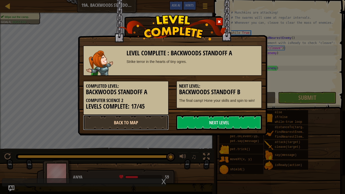
click at [125, 121] on link "Back to Map" at bounding box center [126, 122] width 86 height 15
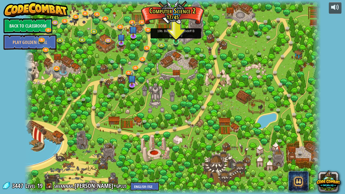
click at [175, 40] on img at bounding box center [176, 33] width 8 height 17
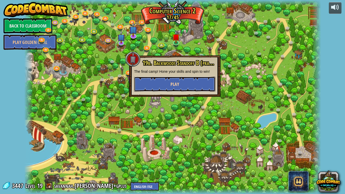
click at [180, 79] on button "Play" at bounding box center [174, 84] width 81 height 15
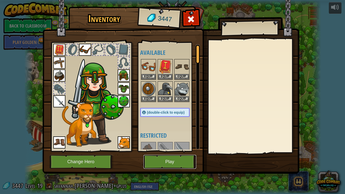
click at [178, 161] on button "Play" at bounding box center [170, 162] width 53 height 14
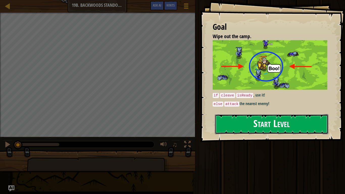
click at [269, 129] on button "Start Level" at bounding box center [272, 124] width 114 height 20
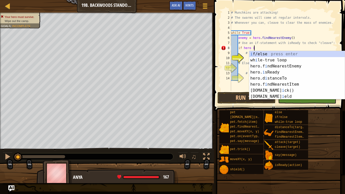
scroll to position [2, 3]
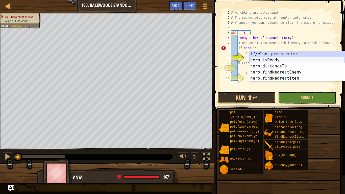
click at [262, 57] on div "i f/el s e press enter hero. is Ready press enter hero.d is tanceTo press enter…" at bounding box center [298, 72] width 96 height 42
type textarea "if hero.isReady("cleave")"
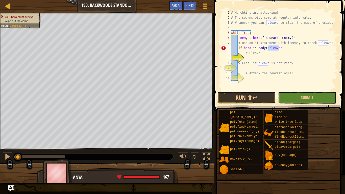
click at [262, 57] on div "# Munchkins are attacking! # The swarms will come at regular intervals. # Whene…" at bounding box center [283, 55] width 107 height 91
drag, startPoint x: 264, startPoint y: 55, endPoint x: 236, endPoint y: 54, distance: 27.6
click at [236, 54] on div "1 2 3 4 5 6 7 8 9 10 11 12 13 14 # Munchkins are attacking! # The swarms will c…" at bounding box center [279, 50] width 118 height 81
type textarea "# Cleave!"
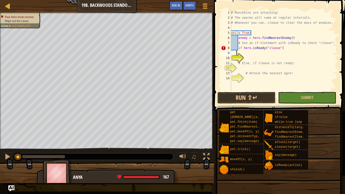
scroll to position [2, 1]
click at [294, 47] on div "# Munchkins are attacking! # The swarms will come at regular intervals. # Whene…" at bounding box center [283, 55] width 107 height 91
type textarea "if hero.isReady("cleave"):"
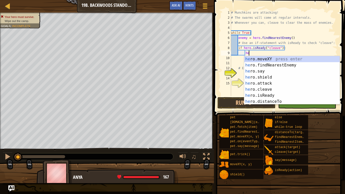
scroll to position [2, 3]
click at [300, 89] on div "hero .moveXY press enter hero .findNearestEnemy press enter hero .say press ent…" at bounding box center [293, 86] width 96 height 61
type textarea "hero.cleave(enemy)"
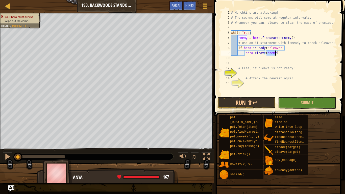
click at [279, 63] on div "# Munchkins are attacking! # The swarms will come at regular intervals. # Whene…" at bounding box center [283, 58] width 107 height 96
click at [237, 65] on div "# Munchkins are attacking! # The swarms will come at regular intervals. # Whene…" at bounding box center [283, 58] width 107 height 96
click at [292, 53] on div "# Munchkins are attacking! # The swarms will come at regular intervals. # Whene…" at bounding box center [283, 58] width 107 height 96
type textarea "hero.cleave(enemy)"
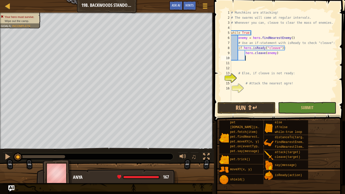
scroll to position [2, 1]
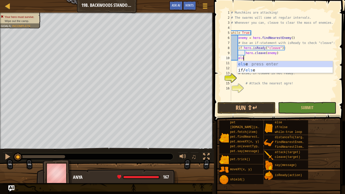
type textarea "else"
click at [254, 64] on div "else press enter if/ else press enter" at bounding box center [285, 73] width 96 height 24
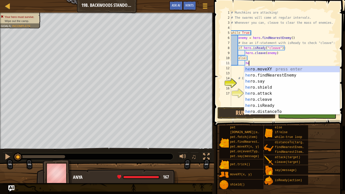
scroll to position [2, 3]
click at [264, 94] on div "her o.moveXY press enter her o.findNearestEnemy press enter her o.say press ent…" at bounding box center [293, 96] width 96 height 61
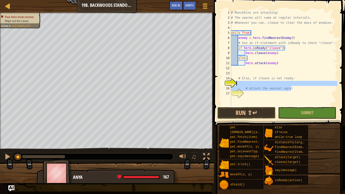
drag, startPoint x: 293, startPoint y: 91, endPoint x: 238, endPoint y: 82, distance: 55.3
click at [238, 82] on div "# Munchkins are attacking! # The swarms will come at regular intervals. # Whene…" at bounding box center [283, 63] width 107 height 106
type textarea "# Attack the nearest ogre!"
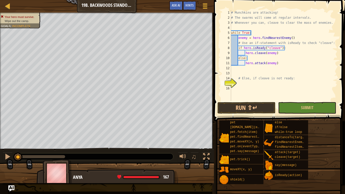
scroll to position [2, 0]
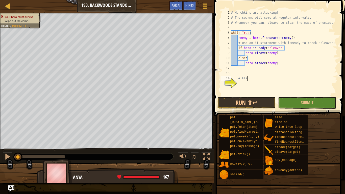
type textarea "#"
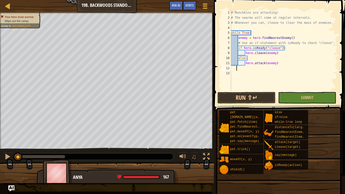
click at [239, 89] on div "# Munchkins are attacking! # The swarms will come at regular intervals. # Whene…" at bounding box center [283, 55] width 107 height 91
click at [237, 100] on button "Run ⇧↵" at bounding box center [247, 98] width 58 height 12
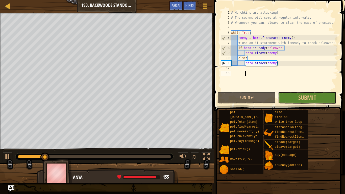
click at [170, 158] on div at bounding box center [95, 156] width 154 height 3
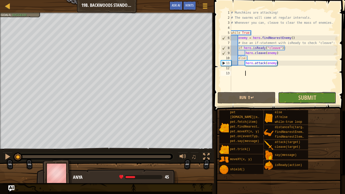
click at [297, 103] on button "Submit" at bounding box center [307, 98] width 58 height 12
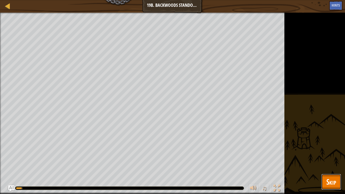
click at [333, 163] on button "Skip" at bounding box center [332, 182] width 20 height 16
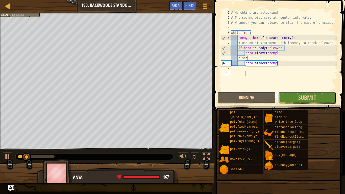
click at [312, 97] on span "Submit" at bounding box center [308, 98] width 18 height 8
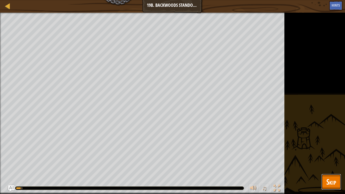
click at [333, 163] on button "Skip" at bounding box center [332, 182] width 20 height 16
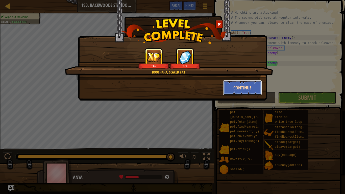
click at [248, 89] on button "Continue" at bounding box center [242, 87] width 39 height 15
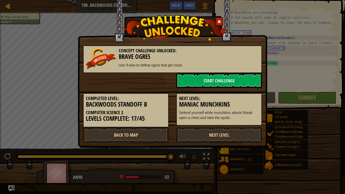
click at [248, 89] on div "Next Level: Maniac Munchkins Defend yourself while munchkins attack! Break open…" at bounding box center [219, 107] width 93 height 38
click at [136, 143] on div "Concept Challenge Unlocked: Brave Ogres Use if-else to defeat ogres that get cl…" at bounding box center [173, 74] width 190 height 148
click at [132, 138] on link "Back to Map" at bounding box center [126, 134] width 86 height 15
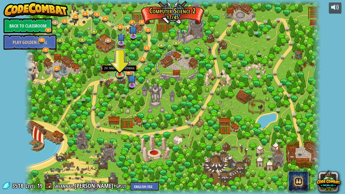
click at [120, 75] on link at bounding box center [120, 75] width 10 height 10
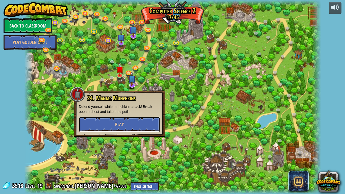
click at [135, 126] on button "Play" at bounding box center [119, 124] width 81 height 15
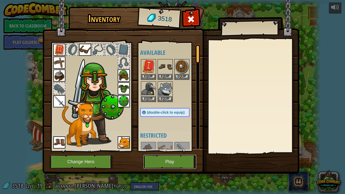
click at [178, 160] on button "Play" at bounding box center [170, 162] width 53 height 14
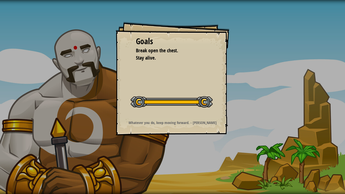
click at [206, 96] on div at bounding box center [172, 101] width 82 height 11
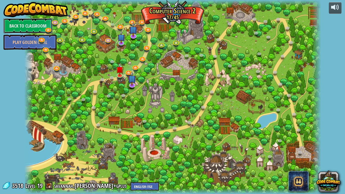
click at [18, 28] on link "Back to Classroom" at bounding box center [28, 25] width 49 height 15
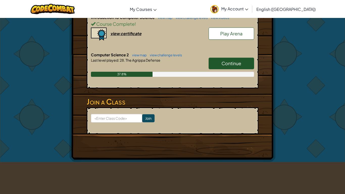
scroll to position [126, 0]
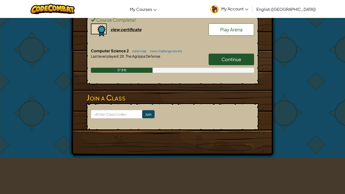
click at [243, 61] on link "Continue" at bounding box center [232, 60] width 46 height 12
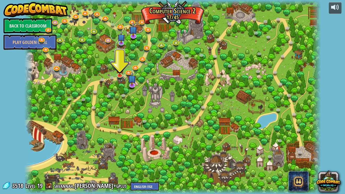
click at [243, 61] on div at bounding box center [172, 97] width 297 height 194
click at [118, 71] on img at bounding box center [120, 66] width 8 height 17
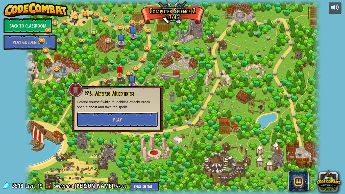
click at [126, 120] on button "Play" at bounding box center [117, 119] width 81 height 15
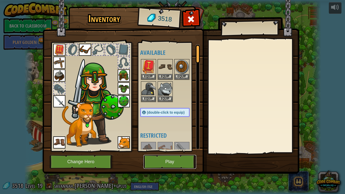
click at [157, 162] on button "Play" at bounding box center [170, 162] width 53 height 14
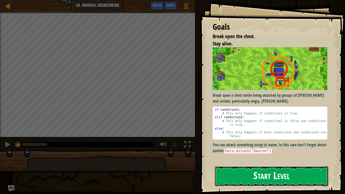
click at [266, 163] on button "Start Level" at bounding box center [272, 176] width 114 height 20
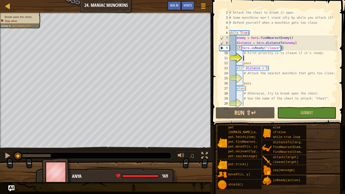
scroll to position [2, 2]
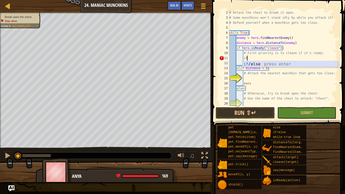
type textarea "i"
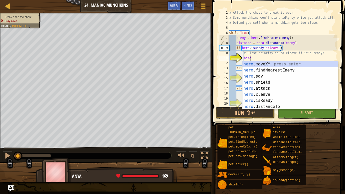
scroll to position [2, 3]
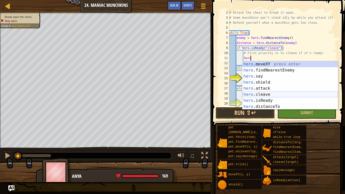
click at [272, 93] on div "hero .moveXY press enter hero .findNearestEnemy press enter hero .say press ent…" at bounding box center [291, 91] width 96 height 61
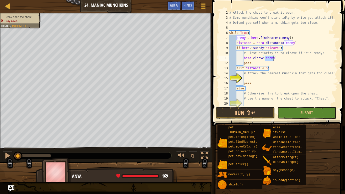
click at [272, 75] on div "# Attack the chest to break it open. # Some munchkins won't stand idly by while…" at bounding box center [283, 63] width 109 height 106
type textarea "# Attack the nearest munchkin that gets too close:"
click at [244, 77] on div "# Attack the chest to break it open. # Some munchkins won't stand idly by while…" at bounding box center [283, 63] width 109 height 106
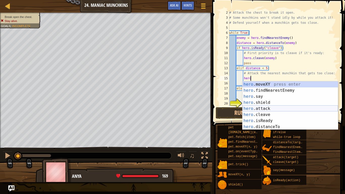
click at [263, 111] on div "hero .moveXY press enter hero .findNearestEnemy press enter hero .say press ent…" at bounding box center [291, 111] width 96 height 61
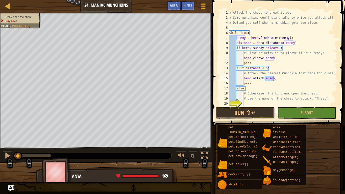
click at [269, 79] on div "# Attack the chest to break it open. # Some munchkins won't stand idly by while…" at bounding box center [283, 58] width 109 height 96
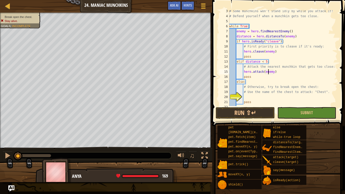
scroll to position [12, 0]
click at [260, 94] on div "# Some munchkins won't stand idly by while you attack it! # Defend yourself whe…" at bounding box center [283, 62] width 109 height 106
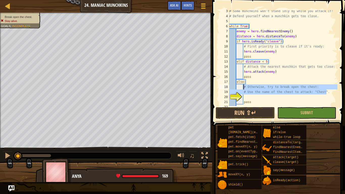
drag, startPoint x: 327, startPoint y: 93, endPoint x: 244, endPoint y: 89, distance: 83.6
click at [244, 89] on div "# Some munchkins won't stand idly by while you attack it! # Defend yourself whe…" at bounding box center [283, 62] width 109 height 106
type textarea "# Otherwise, try to break open the chest: # Use the name of the chest to attack…"
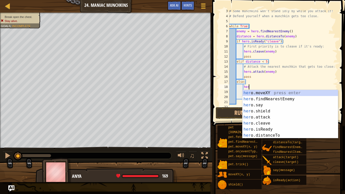
scroll to position [2, 3]
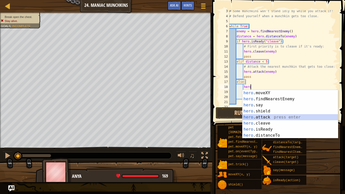
click at [266, 116] on div "hero .moveXY press enter hero .findNearestEnemy press enter hero .say press ent…" at bounding box center [291, 120] width 96 height 61
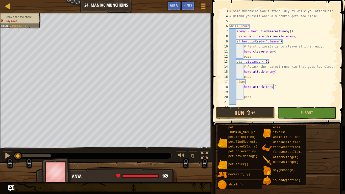
scroll to position [2, 6]
click at [261, 115] on button "Run ⇧↵" at bounding box center [245, 113] width 59 height 12
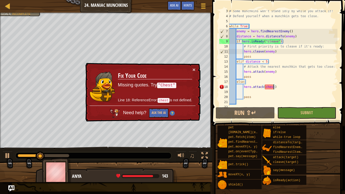
click at [266, 88] on div "# Some munchkins won't stand idly by while you attack it! # Defend yourself whe…" at bounding box center [283, 62] width 109 height 106
click at [265, 89] on div "# Some munchkins won't stand idly by while you attack it! # Defend yourself whe…" at bounding box center [283, 62] width 109 height 106
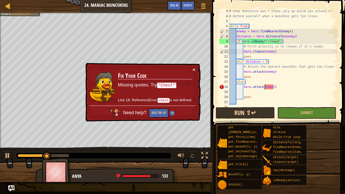
scroll to position [2, 6]
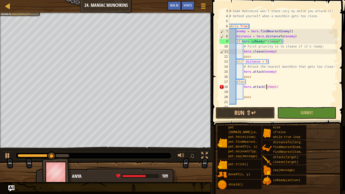
click at [275, 87] on div "# Some munchkins won't stand idly by while you attack it! # Defend yourself whe…" at bounding box center [283, 62] width 109 height 106
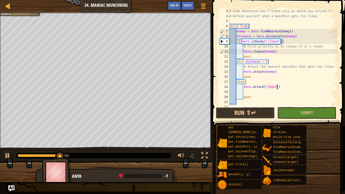
click at [259, 112] on button "Run ⇧↵" at bounding box center [245, 113] width 59 height 12
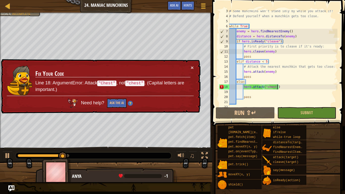
click at [269, 87] on div "# Some munchkins won't stand idly by while you attack it! # Defend yourself whe…" at bounding box center [283, 62] width 109 height 106
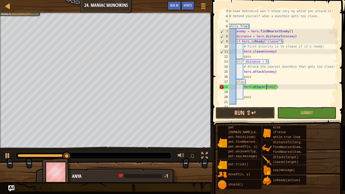
scroll to position [2, 6]
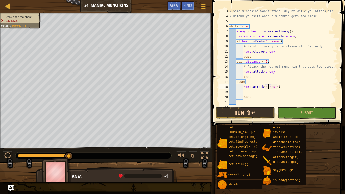
type textarea "hero.attack("Chest")"
click at [253, 115] on button "Run ⇧↵" at bounding box center [245, 113] width 59 height 12
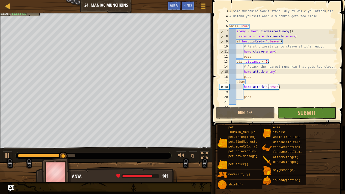
click at [168, 156] on div at bounding box center [93, 155] width 156 height 7
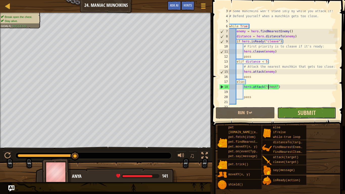
click at [308, 116] on span "Submit" at bounding box center [307, 113] width 18 height 8
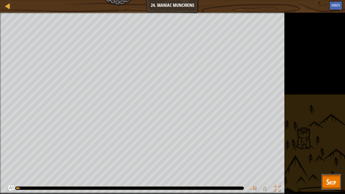
click at [329, 163] on button "Skip" at bounding box center [332, 182] width 20 height 16
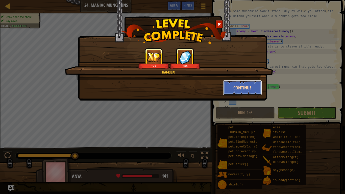
click at [229, 93] on button "Continue" at bounding box center [242, 87] width 39 height 15
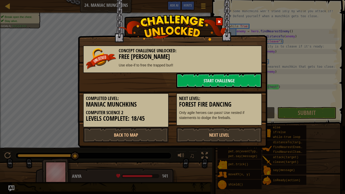
click at [229, 93] on div "Next Level: Forest Fire Dancing Only agile heroes can pass! Use nested if state…" at bounding box center [219, 107] width 93 height 38
click at [130, 135] on link "Back to Map" at bounding box center [126, 134] width 86 height 15
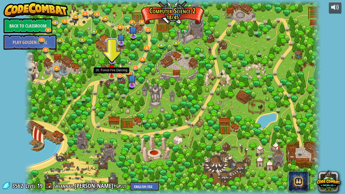
click at [114, 76] on img at bounding box center [112, 68] width 8 height 17
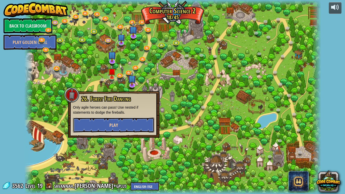
click at [124, 126] on button "Play" at bounding box center [113, 125] width 81 height 15
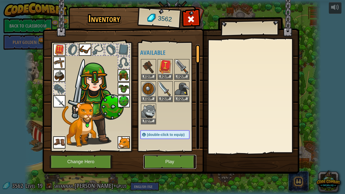
click at [177, 159] on button "Play" at bounding box center [170, 162] width 53 height 14
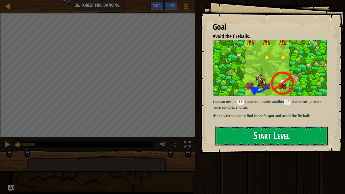
click at [237, 141] on button "Start Level" at bounding box center [272, 136] width 114 height 20
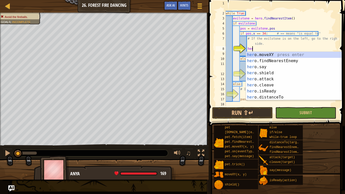
scroll to position [2, 4]
click at [272, 53] on div "her o.moveXY press enter her o.findNearestEnemy press enter her o.say press ent…" at bounding box center [294, 82] width 96 height 61
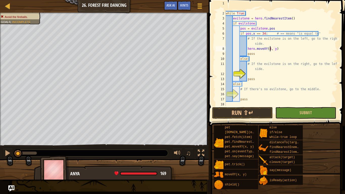
scroll to position [2, 7]
click at [276, 47] on div "# In this level the evilstone is bad! Avoid them, walking the other direction. …" at bounding box center [281, 56] width 113 height 111
click at [276, 48] on div "# In this level the evilstone is bad! Avoid them, walking the other direction. …" at bounding box center [281, 56] width 113 height 111
click at [269, 67] on div "# In this level the evilstone is bad! Avoid them, walking the other direction. …" at bounding box center [281, 56] width 113 height 111
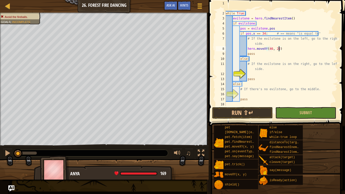
type textarea "# If the evilstone is on the right, go to the left side."
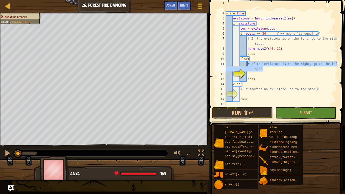
drag, startPoint x: 267, startPoint y: 67, endPoint x: 248, endPoint y: 64, distance: 19.7
click at [248, 64] on div "# In this level the evilstone is bad! Avoid them, walking the other direction. …" at bounding box center [281, 56] width 113 height 111
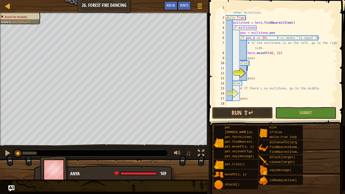
scroll to position [5, 0]
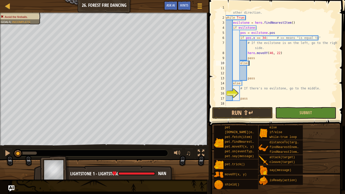
click at [262, 65] on div "# In this level the evilstone is bad! Avoid them, walking the other direction. …" at bounding box center [281, 60] width 113 height 111
type textarea "else:"
click at [249, 68] on div "# In this level the evilstone is bad! Avoid them, walking the other direction. …" at bounding box center [281, 60] width 113 height 111
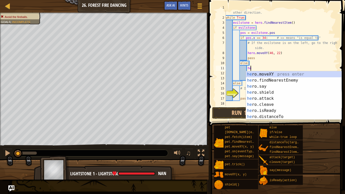
scroll to position [2, 4]
click at [259, 74] on div "her o.moveXY press enter her o.findNearestEnemy press enter her o.say press ent…" at bounding box center [294, 101] width 96 height 61
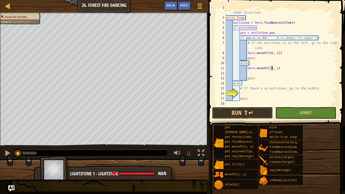
scroll to position [2, 7]
click at [277, 69] on div "# In this level the evilstone is bad! Avoid them, walking the other direction. …" at bounding box center [281, 60] width 113 height 111
type textarea "hero.moveXY(34, 22)"
click at [245, 96] on div "# In this level the evilstone is bad! Avoid them, walking the other direction. …" at bounding box center [281, 60] width 113 height 111
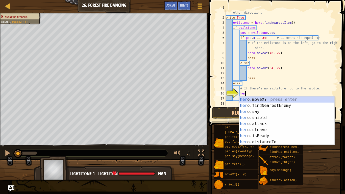
scroll to position [2, 3]
click at [280, 100] on div "her o.moveXY press enter her o.findNearestEnemy press enter her o.say press ent…" at bounding box center [287, 127] width 96 height 61
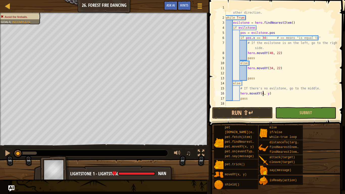
scroll to position [2, 6]
click at [269, 93] on div "# In this level the evilstone is bad! Avoid them, walking the other direction. …" at bounding box center [281, 60] width 113 height 111
click at [269, 94] on div "# In this level the evilstone is bad! Avoid them, walking the other direction. …" at bounding box center [281, 60] width 113 height 111
type textarea "hero.moveXY(40, 22)"
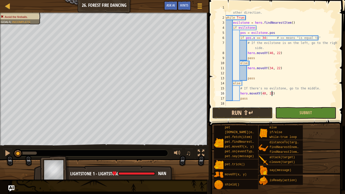
click at [257, 111] on button "Run ⇧↵" at bounding box center [242, 113] width 61 height 12
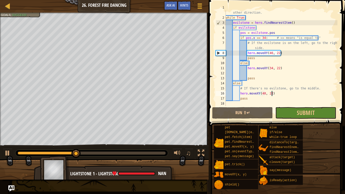
click at [165, 153] on div "0:29.7 Now: 0:11.8 Max: 0:29.9" at bounding box center [92, 153] width 148 height 3
click at [306, 115] on span "Submit" at bounding box center [306, 113] width 18 height 8
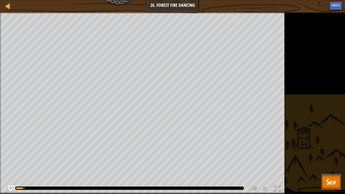
click at [333, 163] on button "Skip" at bounding box center [332, 182] width 20 height 16
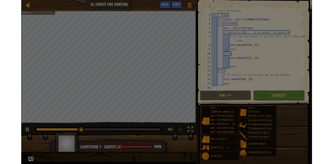
scroll to position [5, 0]
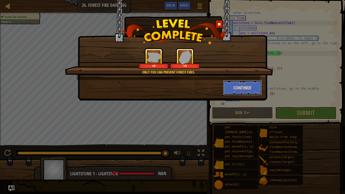
click at [244, 85] on button "Continue" at bounding box center [242, 87] width 39 height 15
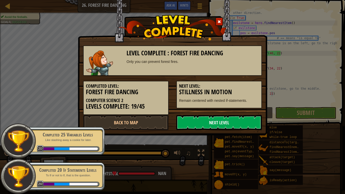
click at [238, 127] on link "Next Level" at bounding box center [220, 122] width 86 height 15
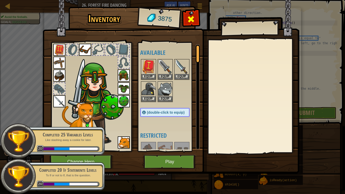
click at [198, 16] on div at bounding box center [191, 21] width 16 height 16
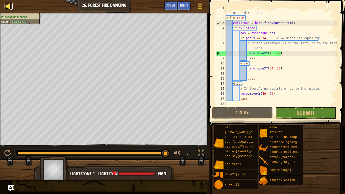
click at [9, 7] on div at bounding box center [8, 6] width 6 height 6
